Goal: Task Accomplishment & Management: Manage account settings

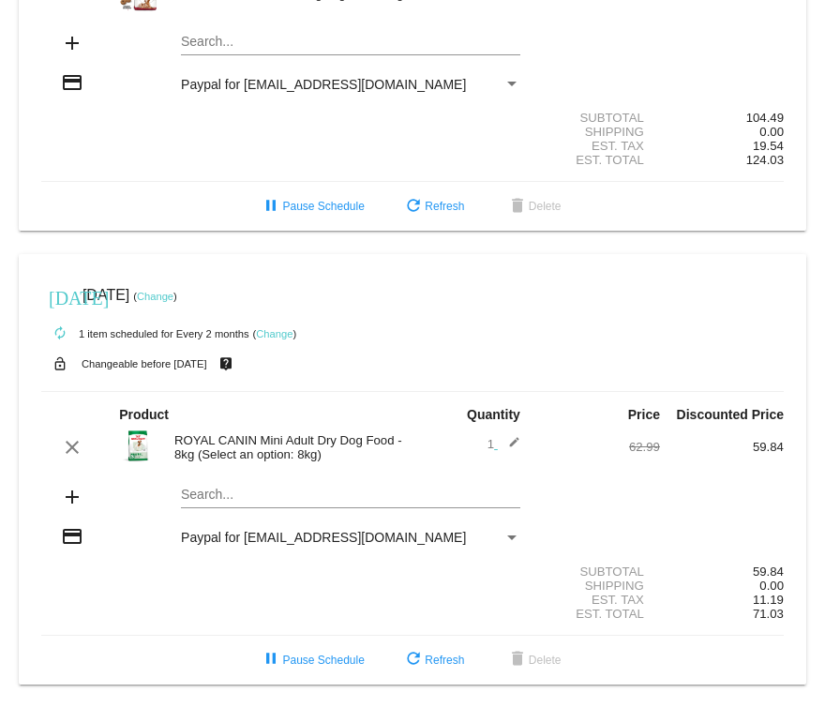
scroll to position [681, 0]
click at [173, 292] on link "Change" at bounding box center [155, 296] width 37 height 11
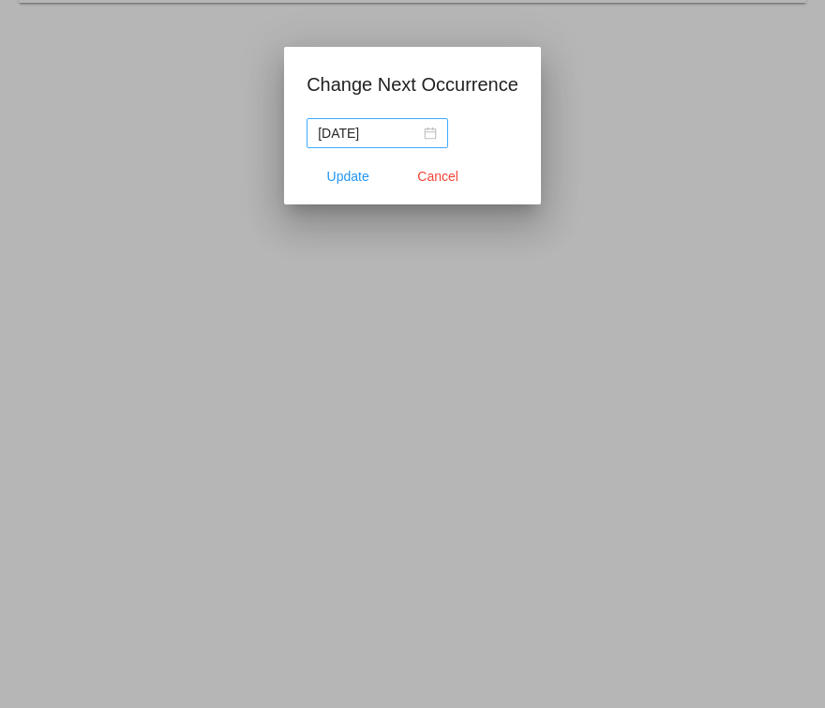
click at [437, 135] on div "[DATE]" at bounding box center [377, 133] width 119 height 21
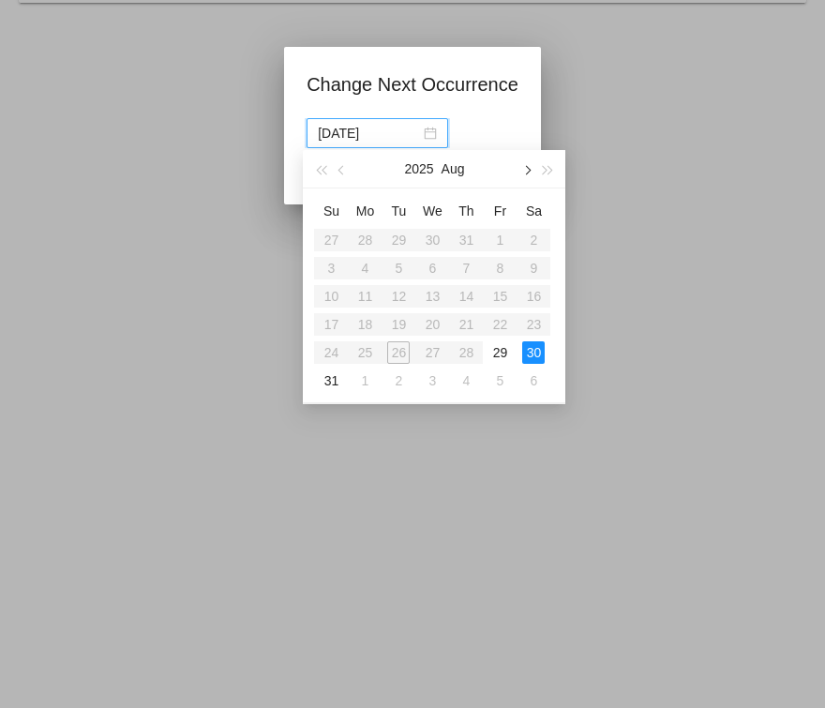
click at [525, 168] on button "button" at bounding box center [527, 169] width 21 height 38
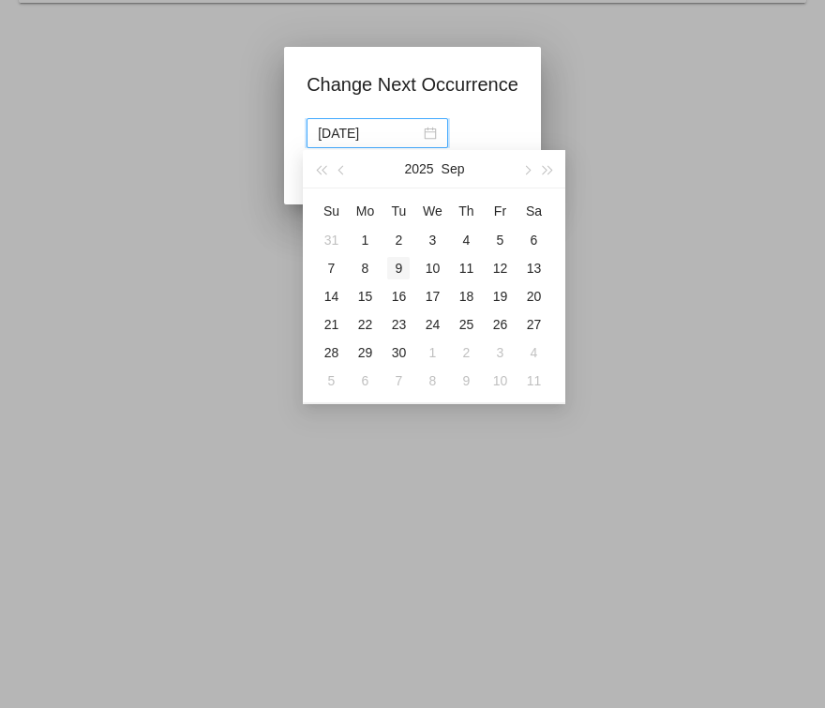
click at [400, 268] on div "9" at bounding box center [398, 268] width 23 height 23
type input "[DATE]"
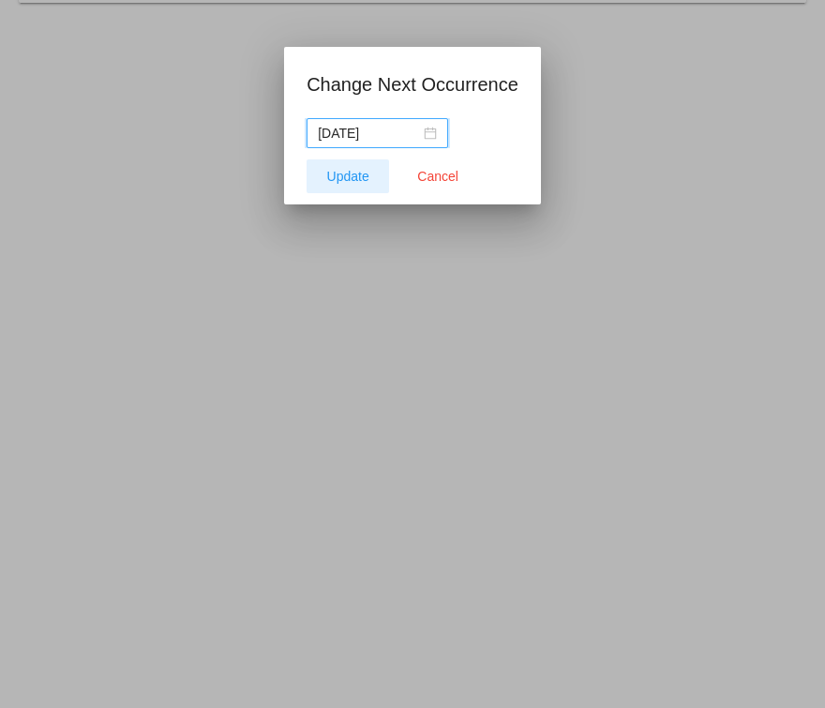
click at [342, 175] on span "Update" at bounding box center [348, 176] width 42 height 15
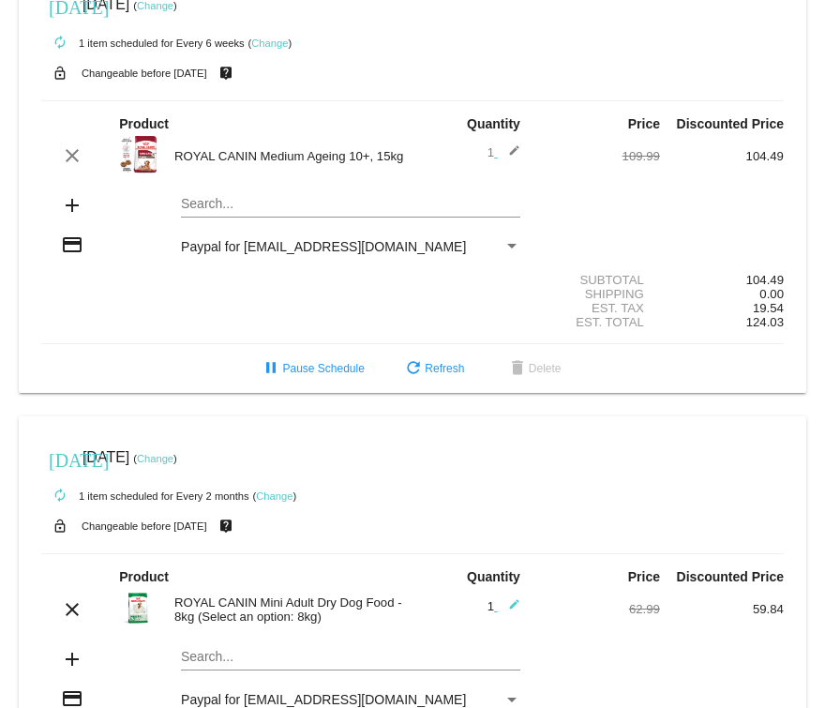
scroll to position [356, 0]
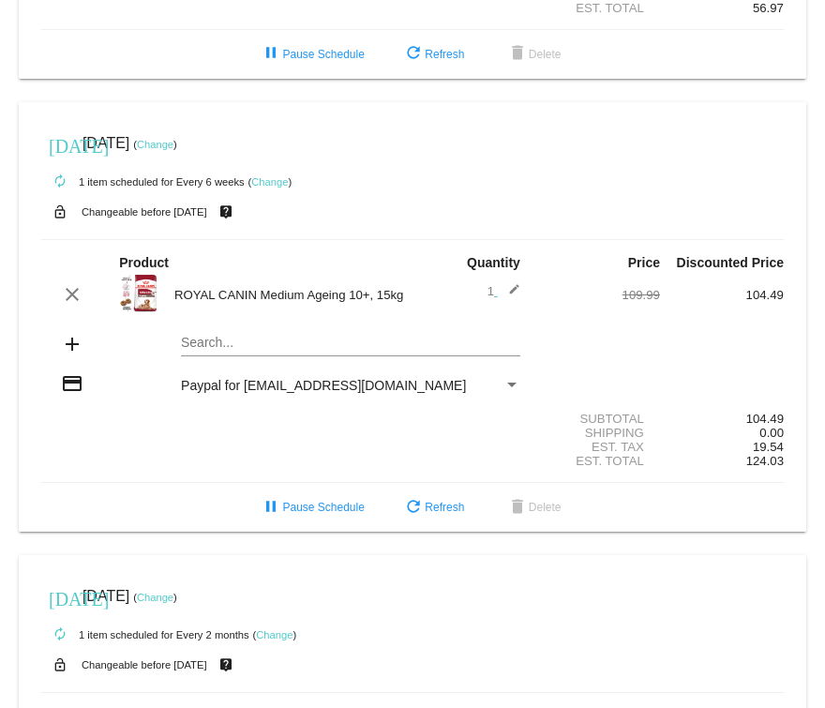
click at [173, 150] on link "Change" at bounding box center [155, 144] width 37 height 11
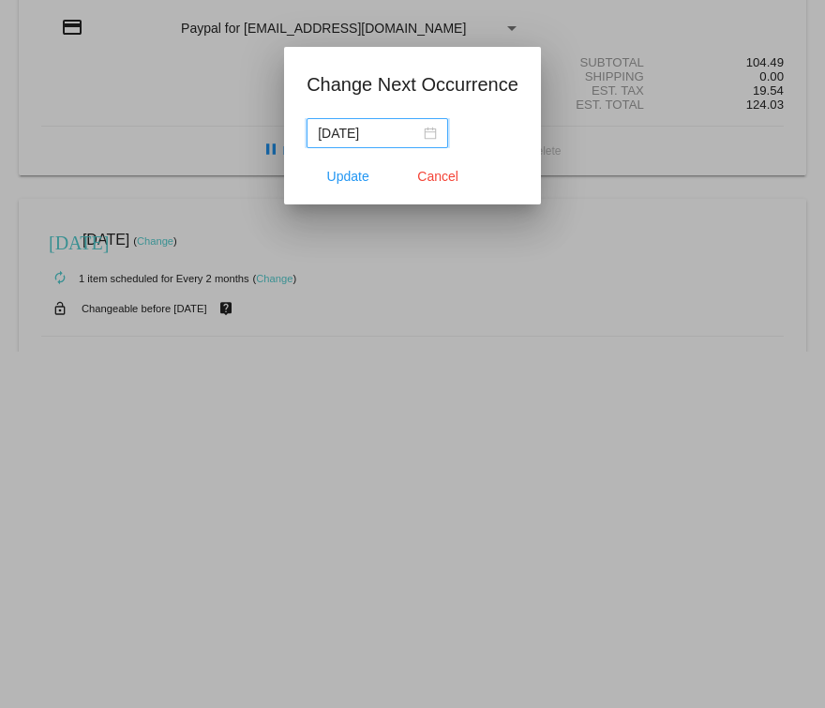
click at [437, 131] on div "[DATE]" at bounding box center [377, 133] width 119 height 21
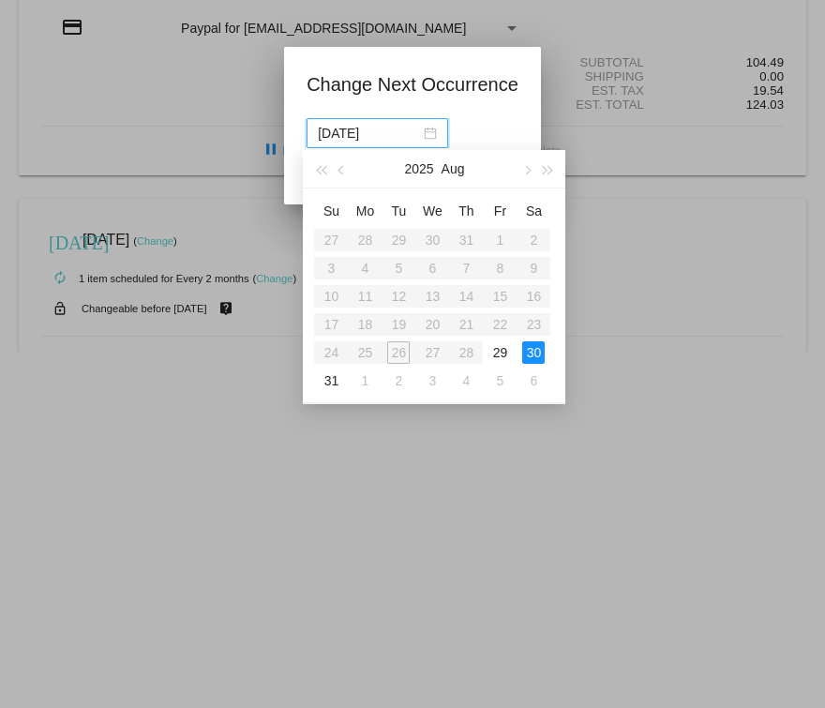
click at [550, 74] on div at bounding box center [412, 354] width 825 height 708
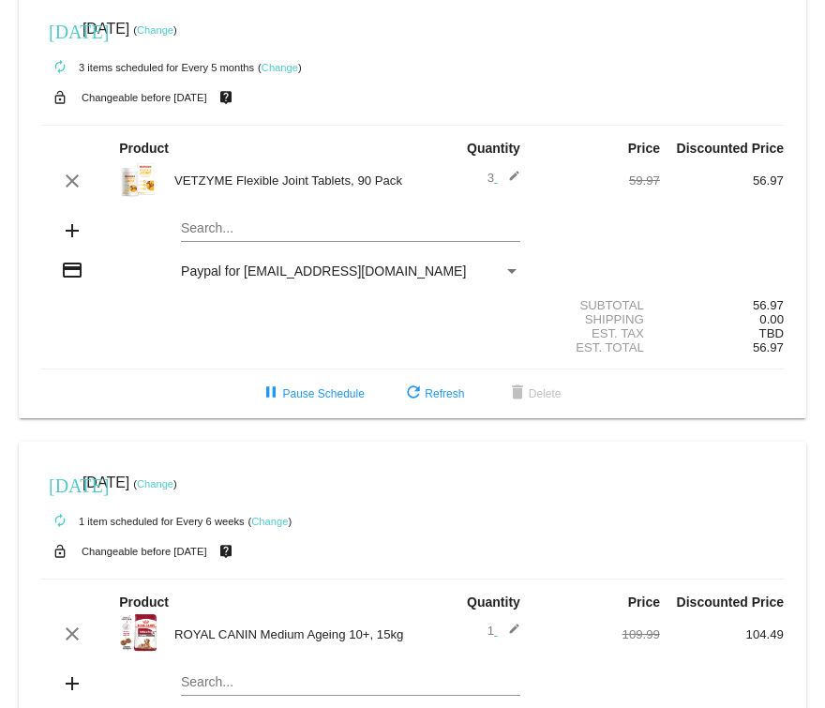
scroll to position [13, 0]
